Goal: Task Accomplishment & Management: Use online tool/utility

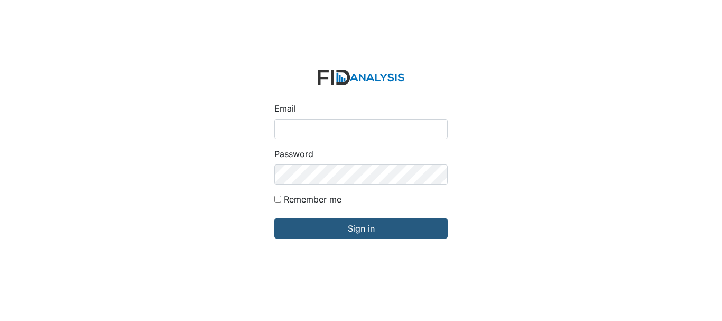
click at [315, 132] on input "Email" at bounding box center [360, 129] width 173 height 20
type input "[EMAIL_ADDRESS][DOMAIN_NAME]"
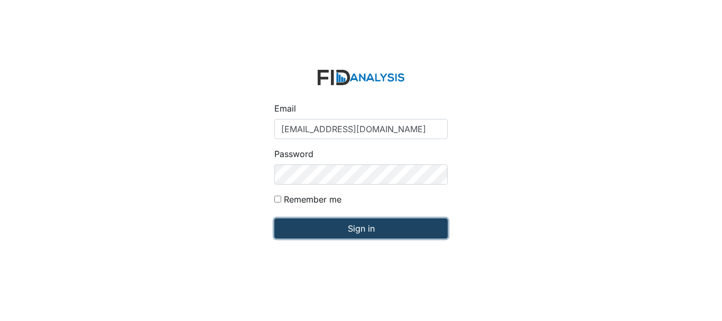
click at [355, 228] on input "Sign in" at bounding box center [360, 228] width 173 height 20
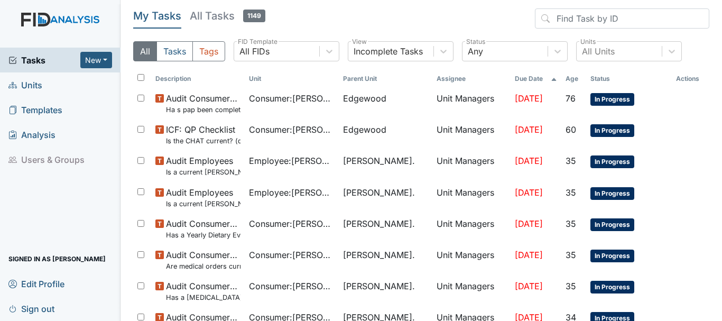
click at [27, 85] on span "Units" at bounding box center [25, 85] width 34 height 16
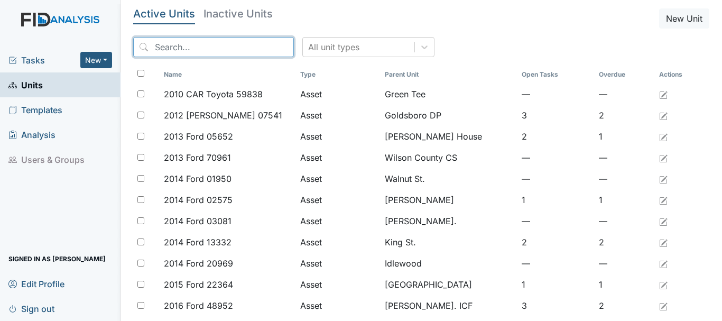
click at [204, 49] on input "search" at bounding box center [213, 47] width 161 height 20
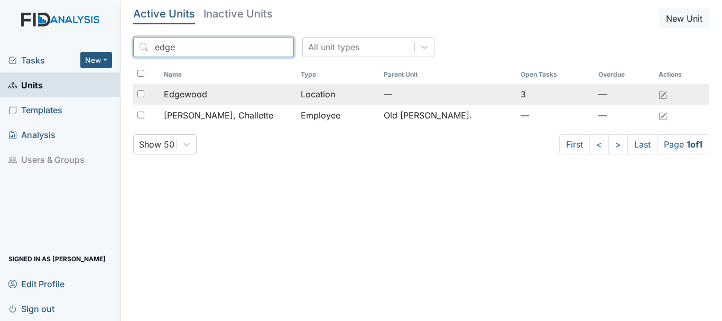
type input "edge"
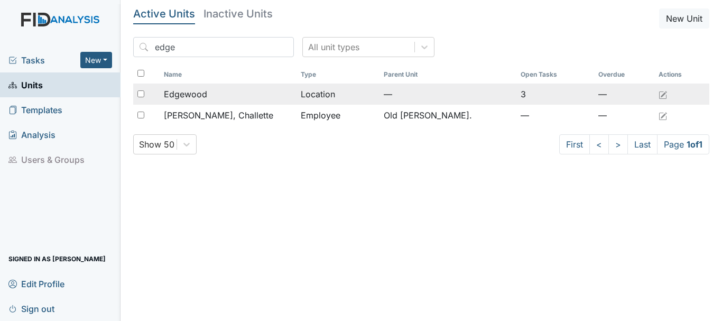
click at [143, 95] on input "checkbox" at bounding box center [140, 93] width 7 height 7
checkbox input "true"
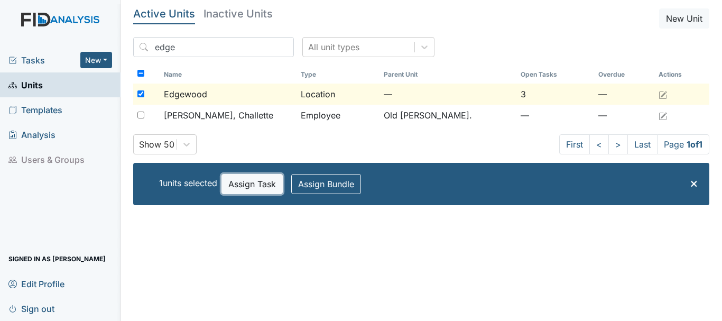
click at [259, 185] on button "Assign Task" at bounding box center [252, 184] width 61 height 20
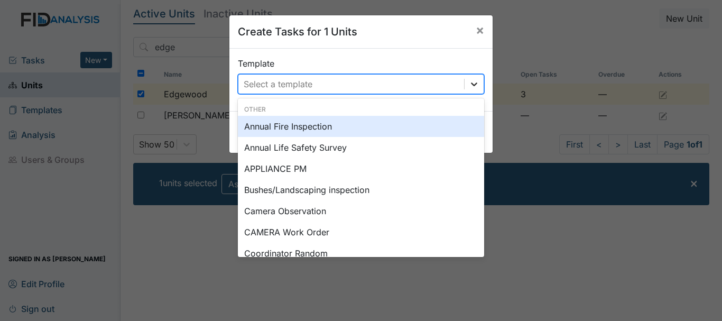
click at [469, 83] on icon at bounding box center [474, 84] width 11 height 11
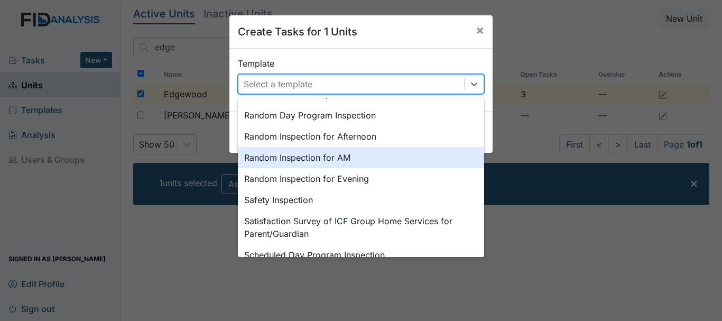
scroll to position [491, 0]
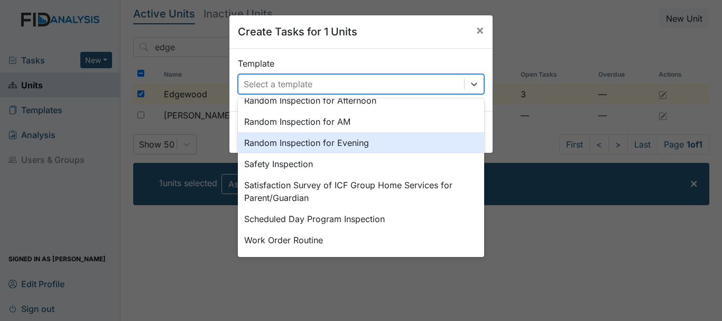
click at [203, 245] on div "Create Tasks for 1 Units × Template option Random Inspection for Evening focuse…" at bounding box center [361, 160] width 722 height 321
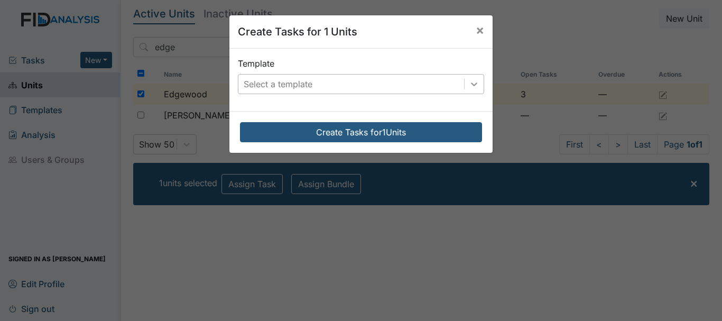
click at [473, 84] on icon at bounding box center [474, 84] width 11 height 11
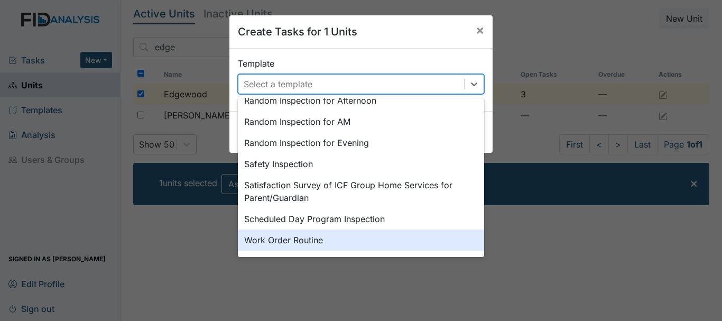
drag, startPoint x: 279, startPoint y: 238, endPoint x: 292, endPoint y: 282, distance: 46.3
click at [292, 282] on div "Create Tasks for 1 Units × Template option Work Order Routine focused, 0 of 2. …" at bounding box center [361, 160] width 722 height 321
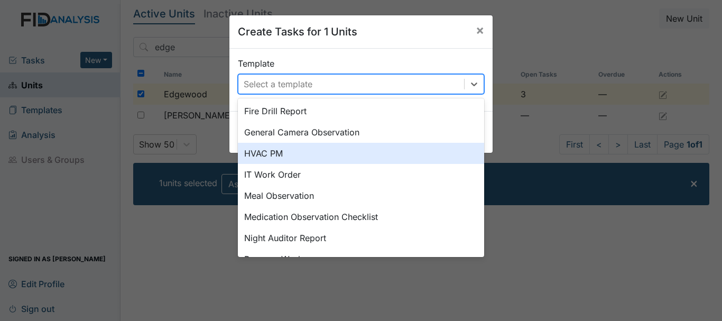
scroll to position [264, 0]
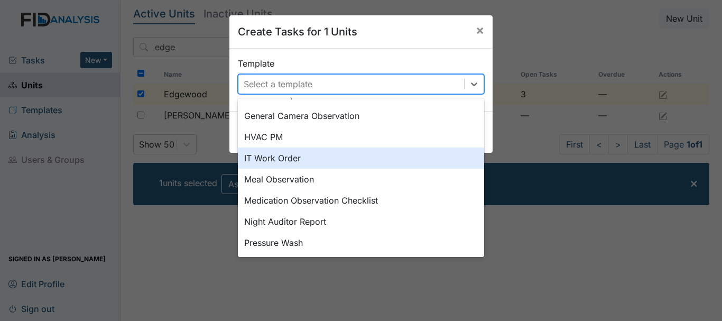
click at [276, 159] on div "IT Work Order" at bounding box center [361, 158] width 246 height 21
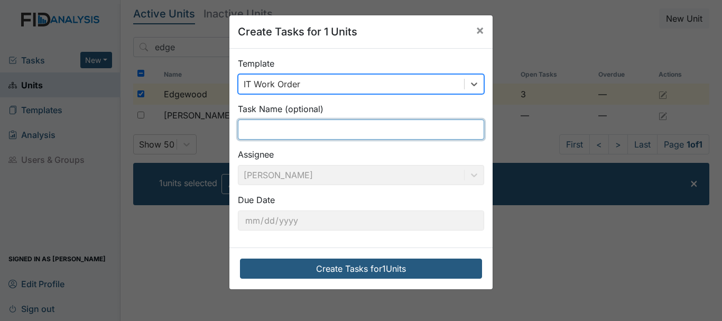
click at [273, 130] on input "text" at bounding box center [361, 130] width 246 height 20
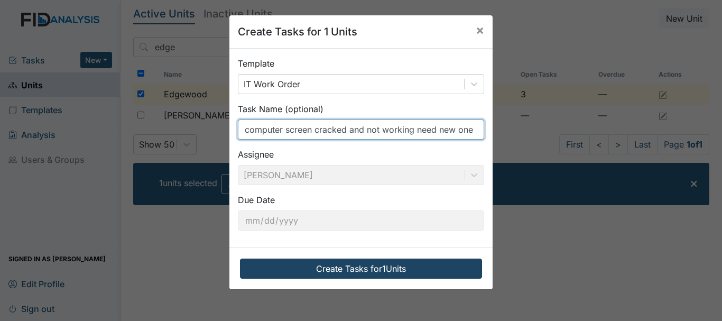
type input "computer screen cracked and not working need new one"
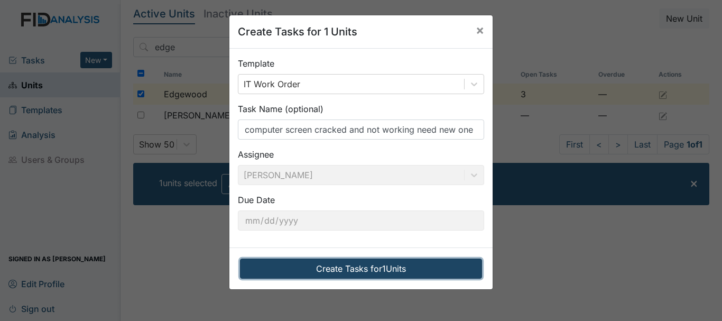
click at [347, 266] on button "Create Tasks for 1 Units" at bounding box center [361, 269] width 242 height 20
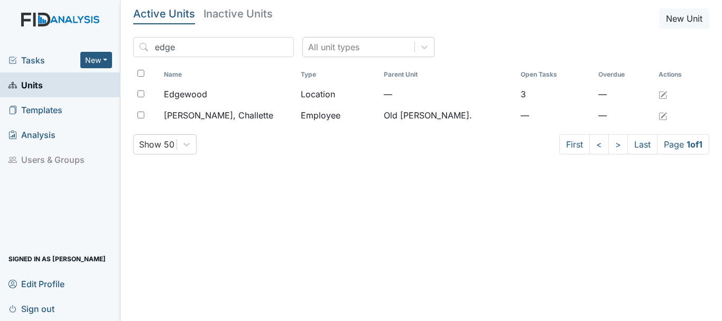
click at [38, 60] on span "Tasks" at bounding box center [44, 60] width 72 height 13
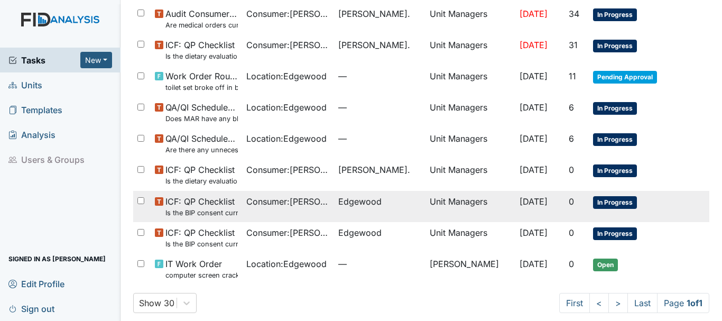
scroll to position [344, 0]
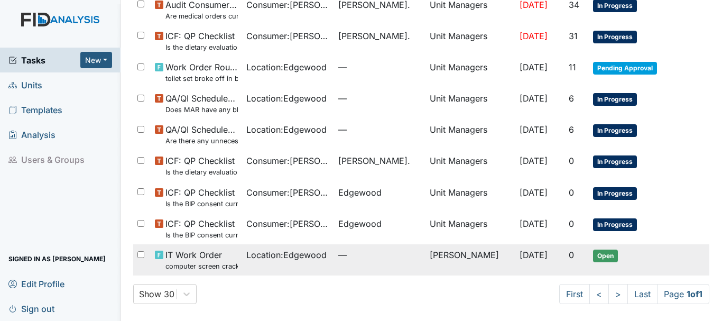
click at [206, 256] on span "IT Work Order computer screen cracked and not working need new one" at bounding box center [202, 260] width 72 height 23
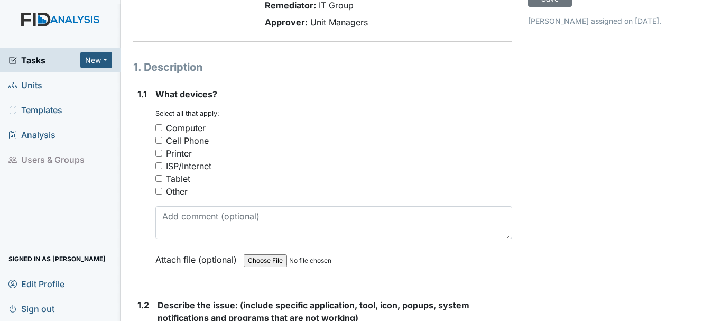
scroll to position [106, 0]
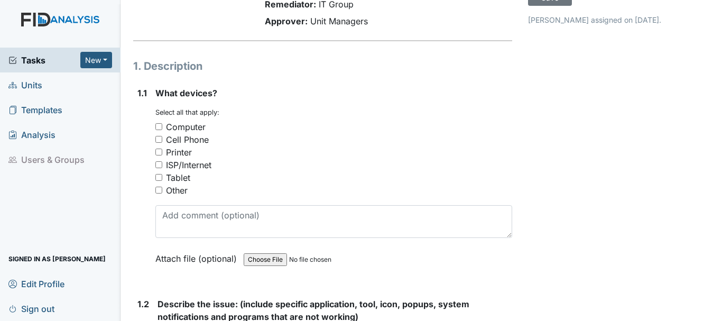
click at [160, 126] on input "Computer" at bounding box center [158, 126] width 7 height 7
checkbox input "true"
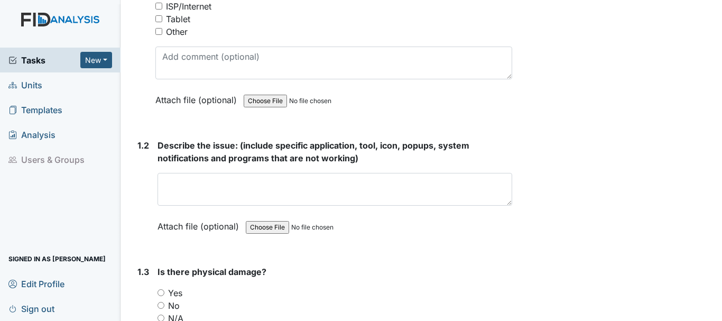
scroll to position [317, 0]
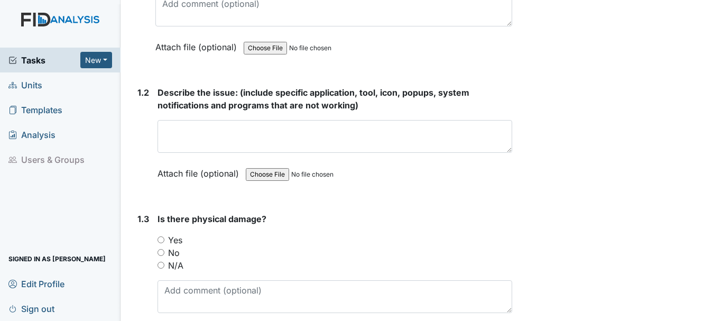
click at [160, 240] on input "Yes" at bounding box center [161, 239] width 7 height 7
radio input "true"
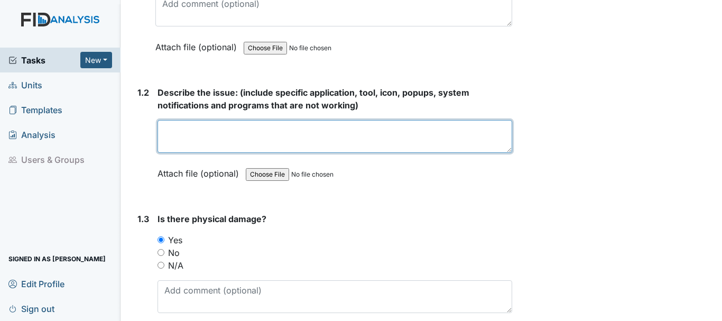
click at [249, 141] on textarea at bounding box center [335, 136] width 355 height 33
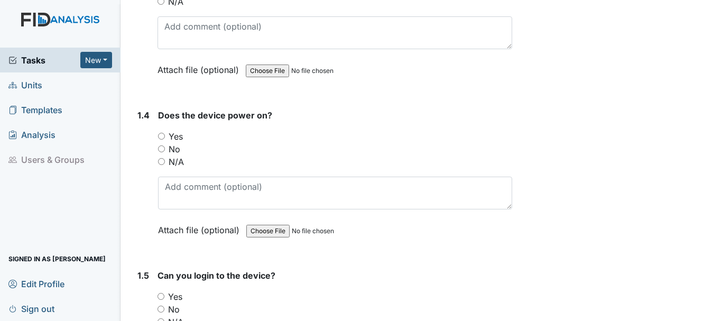
scroll to position [582, 0]
type textarea "Computer screen cracked and not working in med room"
click at [162, 137] on input "Yes" at bounding box center [161, 135] width 7 height 7
radio input "true"
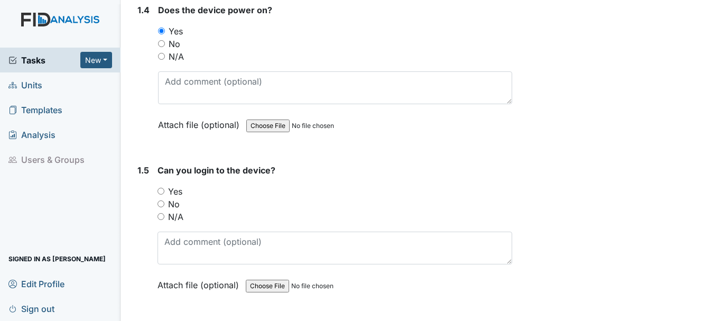
scroll to position [687, 0]
click at [161, 203] on input "No" at bounding box center [161, 202] width 7 height 7
radio input "true"
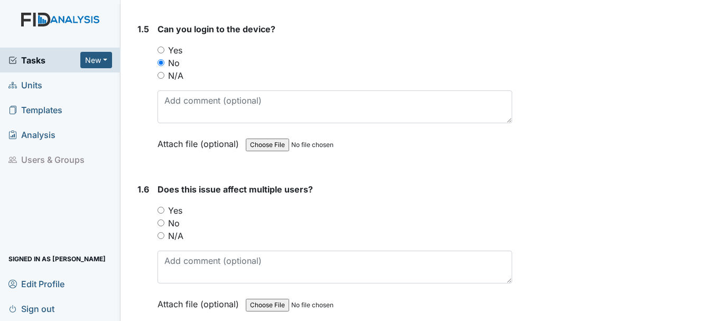
scroll to position [846, 0]
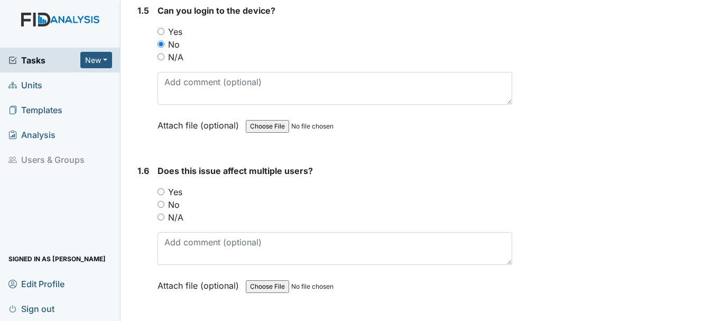
drag, startPoint x: 161, startPoint y: 192, endPoint x: 251, endPoint y: 194, distance: 90.5
click at [161, 192] on input "Yes" at bounding box center [161, 191] width 7 height 7
radio input "true"
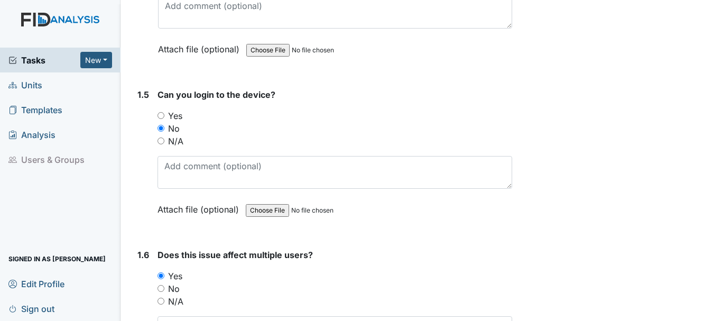
scroll to position [878, 0]
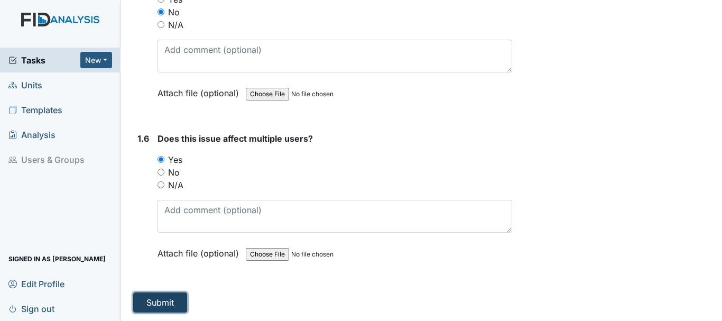
click at [166, 298] on button "Submit" at bounding box center [160, 302] width 54 height 20
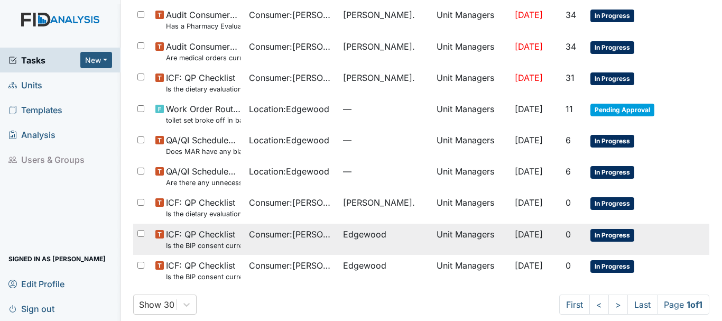
scroll to position [348, 0]
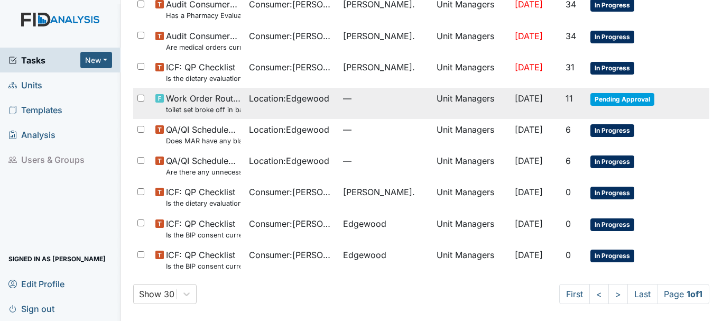
click at [298, 98] on span "Location : [GEOGRAPHIC_DATA]" at bounding box center [289, 98] width 80 height 13
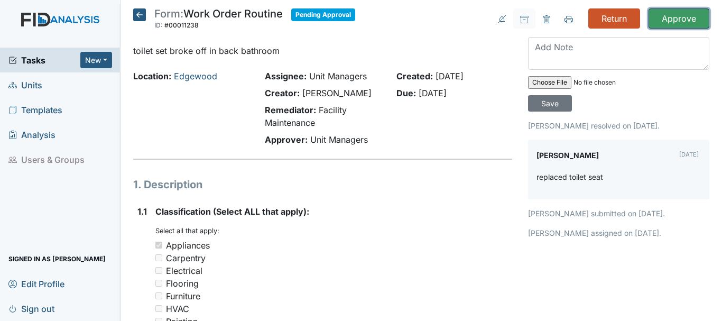
click at [672, 15] on input "Approve" at bounding box center [679, 18] width 61 height 20
